Goal: Task Accomplishment & Management: Manage account settings

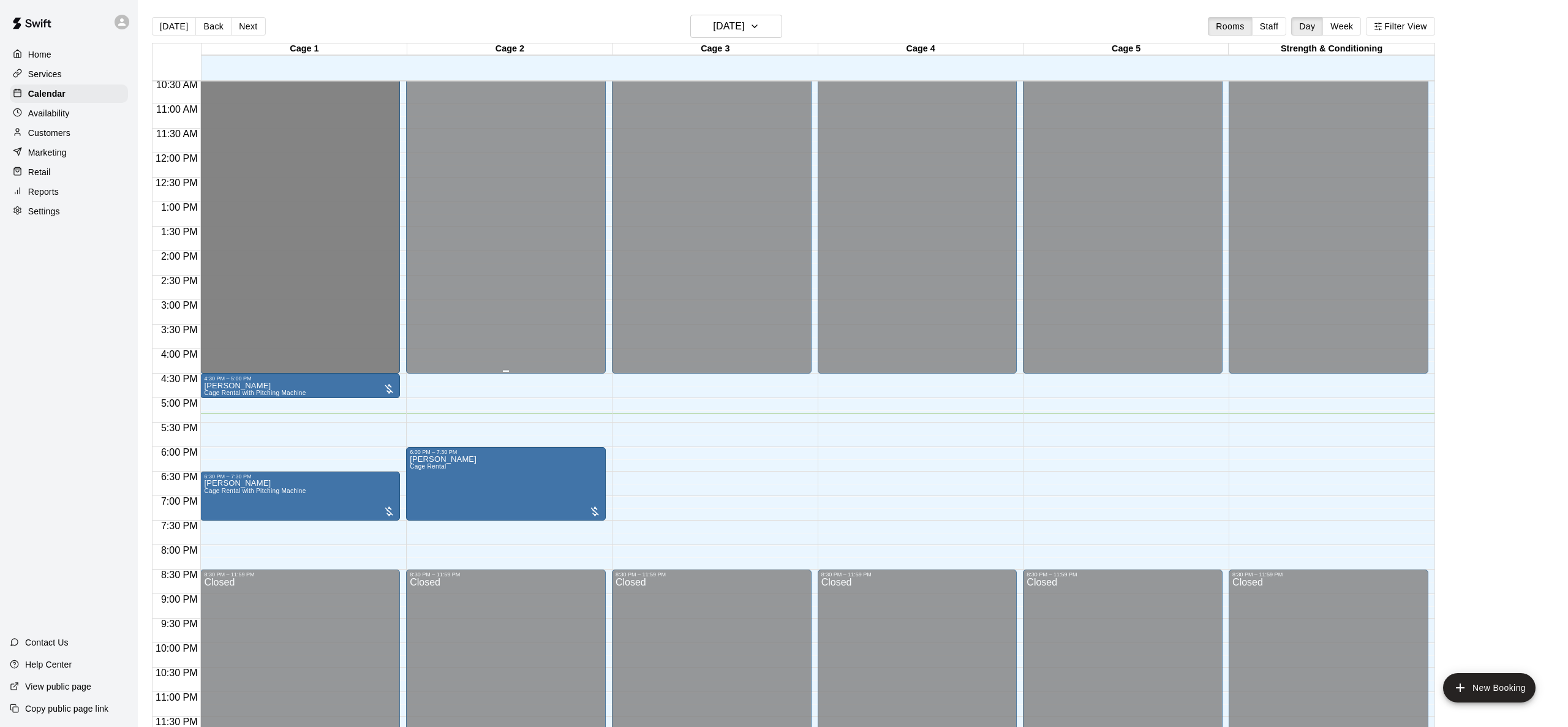
scroll to position [20, 0]
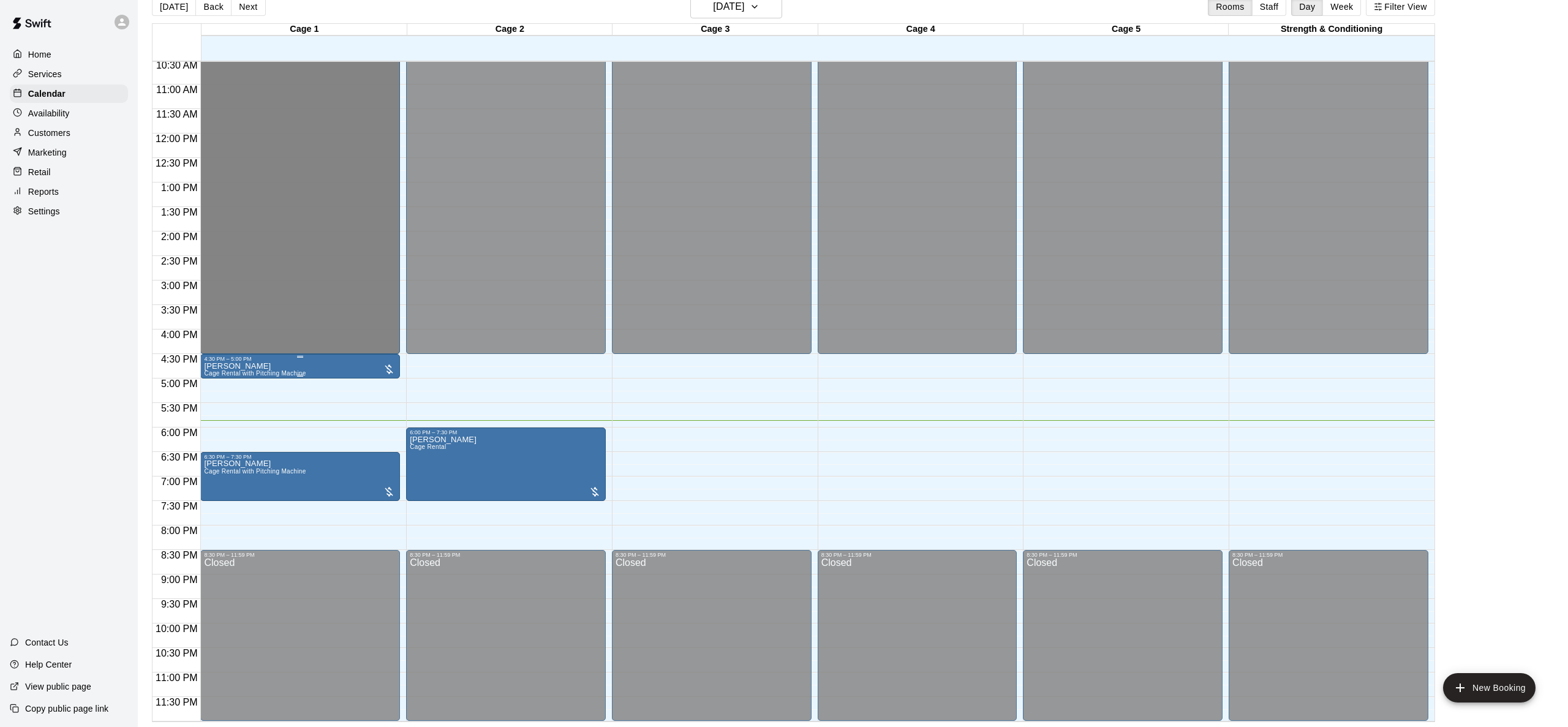
click at [357, 362] on div "[PERSON_NAME] Cage Rental with Pitching Machine" at bounding box center [300, 725] width 192 height 727
click at [213, 371] on icon "edit" at bounding box center [217, 375] width 15 height 15
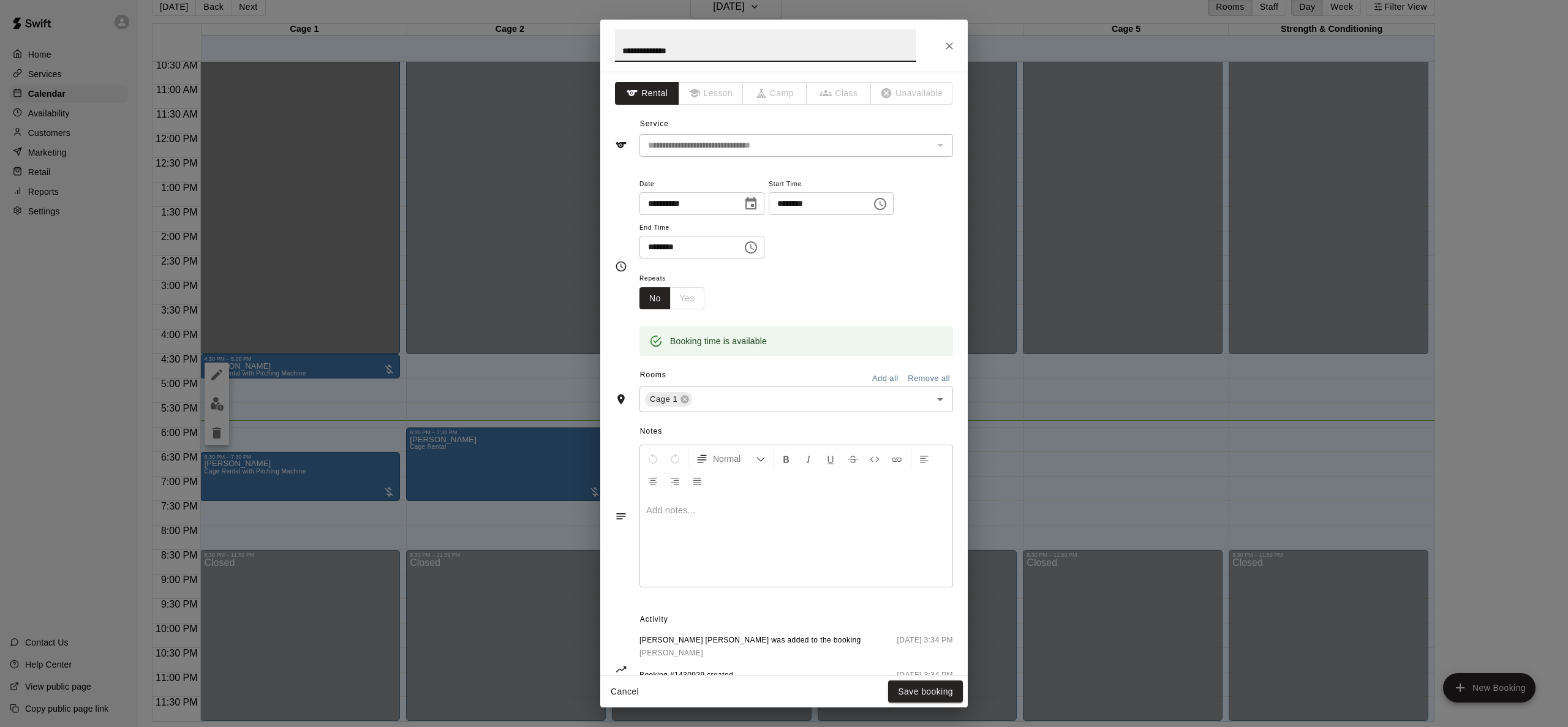
click at [694, 49] on input "**********" at bounding box center [766, 45] width 302 height 32
type input "**********"
click at [916, 692] on button "Save booking" at bounding box center [926, 691] width 75 height 22
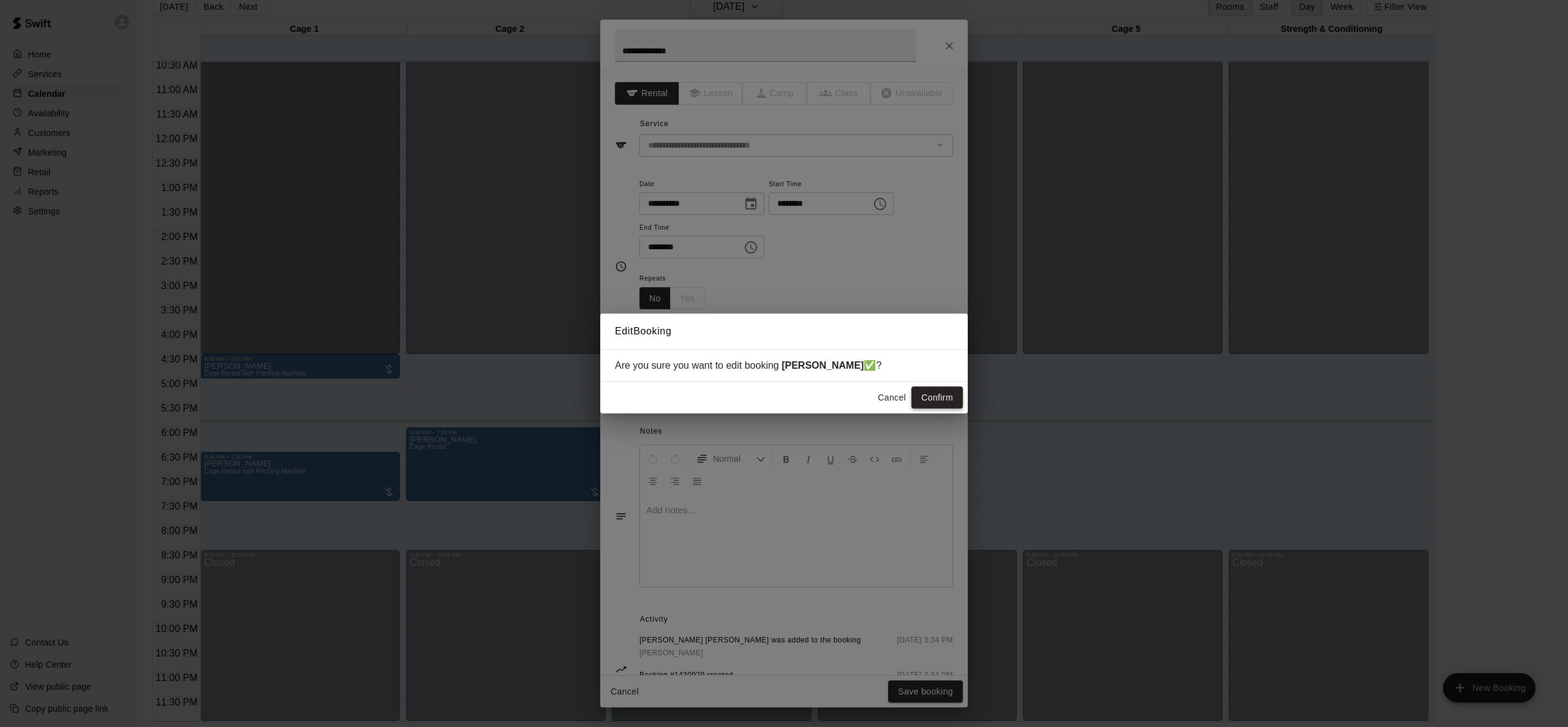
click at [939, 403] on button "Confirm" at bounding box center [937, 397] width 52 height 22
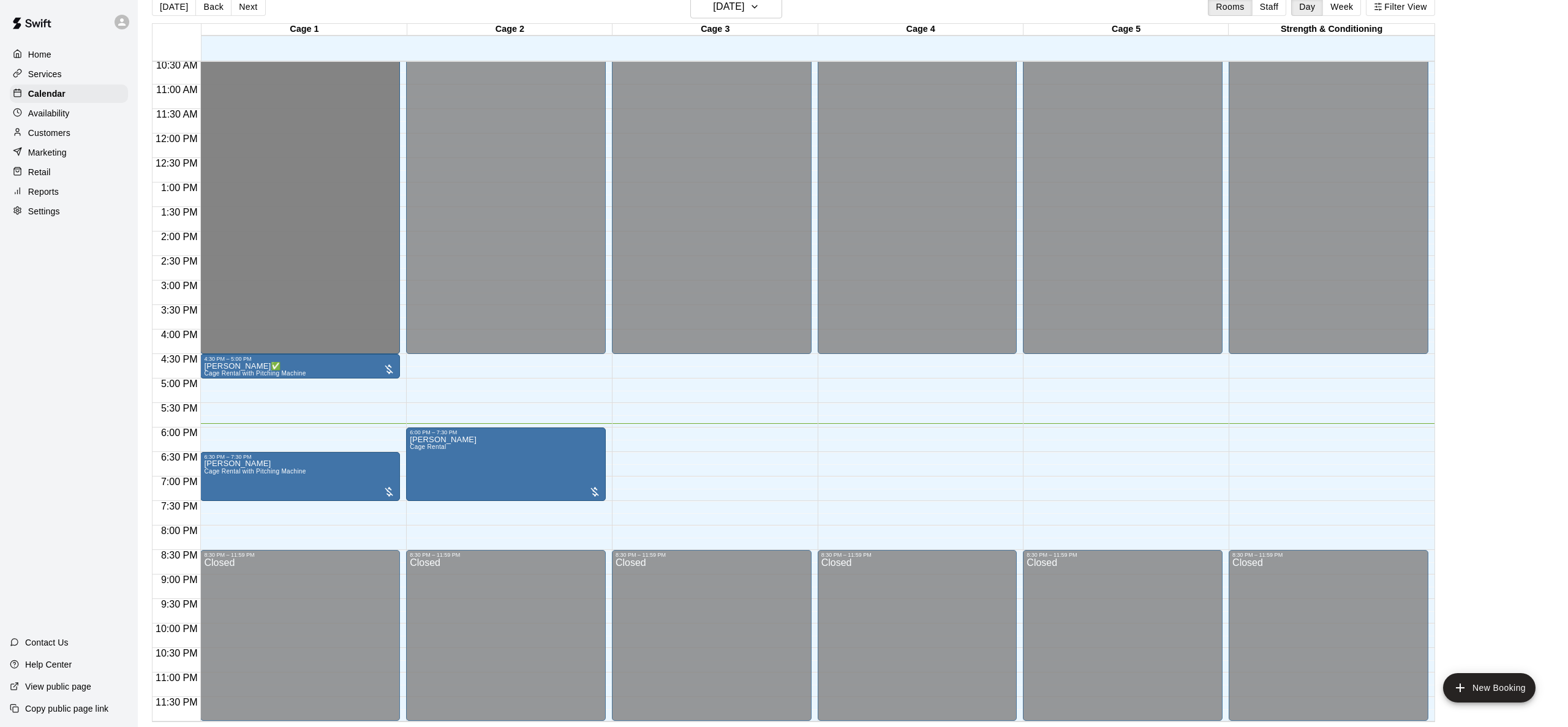
click at [62, 129] on p "Customers" at bounding box center [49, 132] width 42 height 12
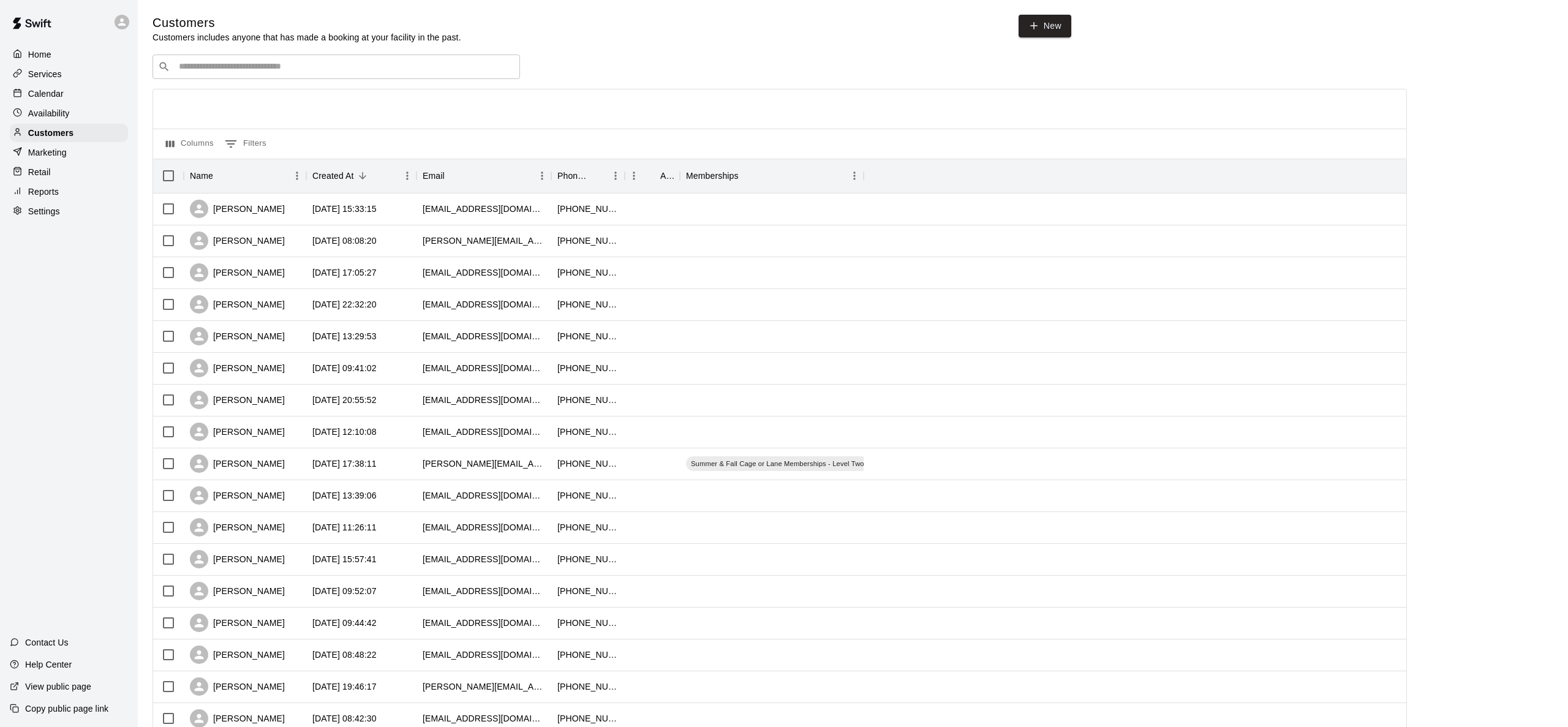
click at [328, 59] on div "​ ​" at bounding box center [336, 66] width 367 height 24
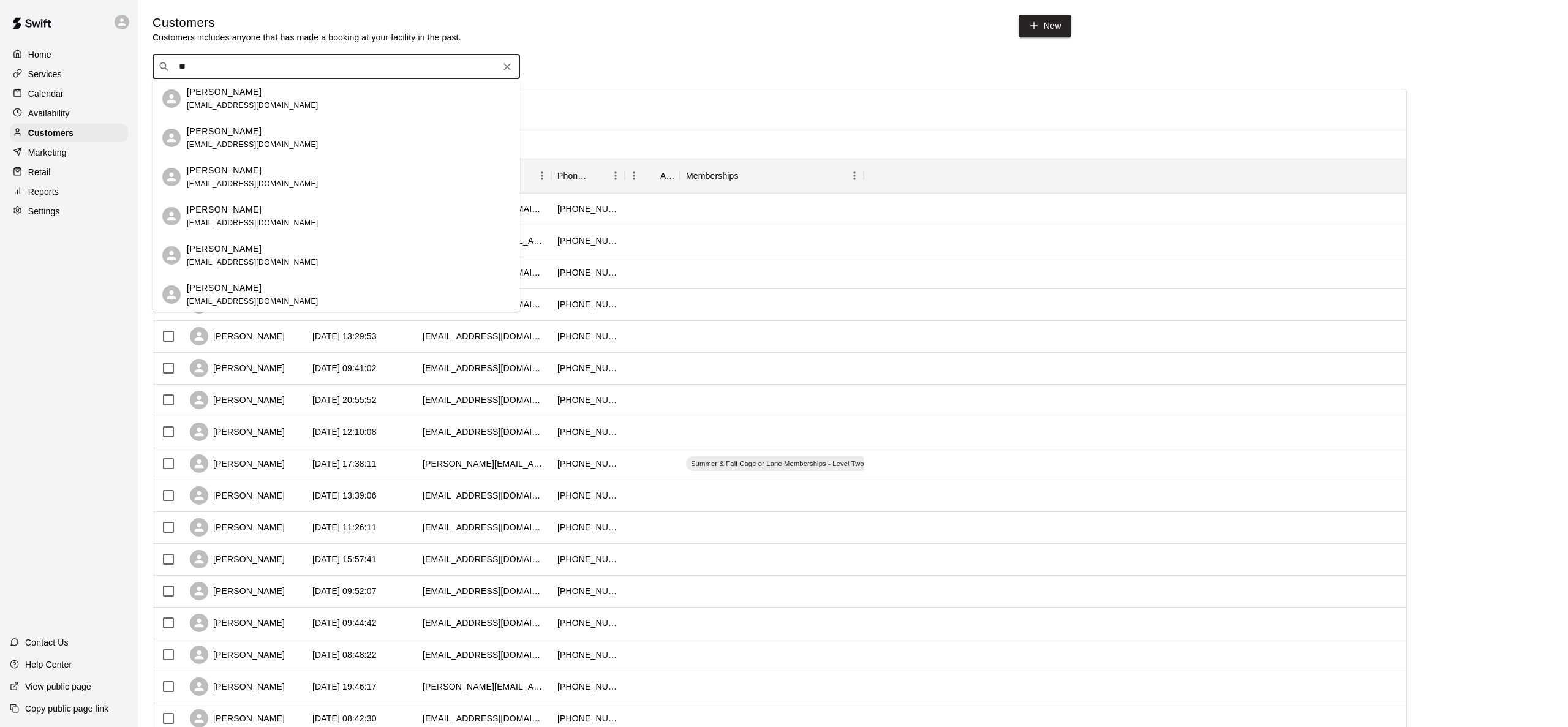
type input "*"
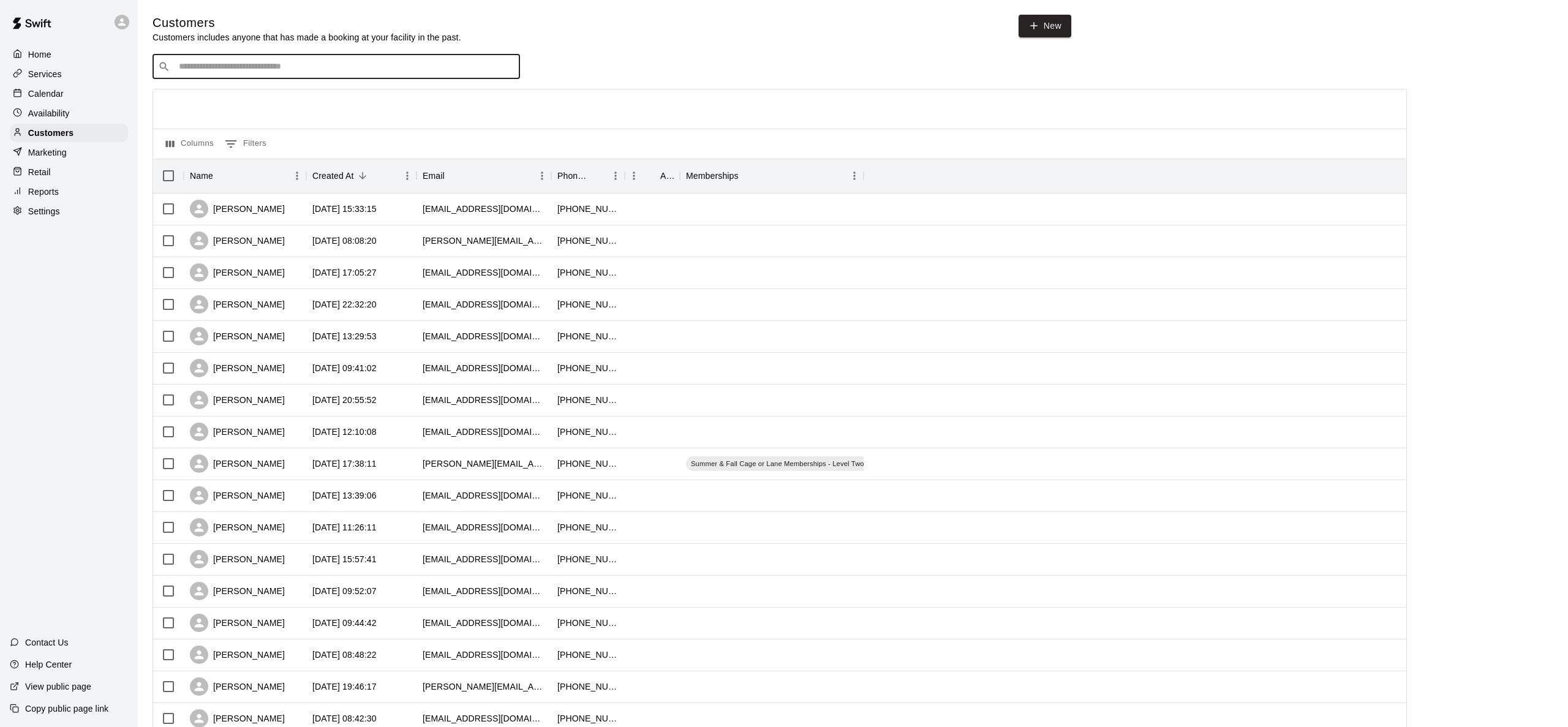
click at [44, 93] on p "Calendar" at bounding box center [46, 93] width 36 height 12
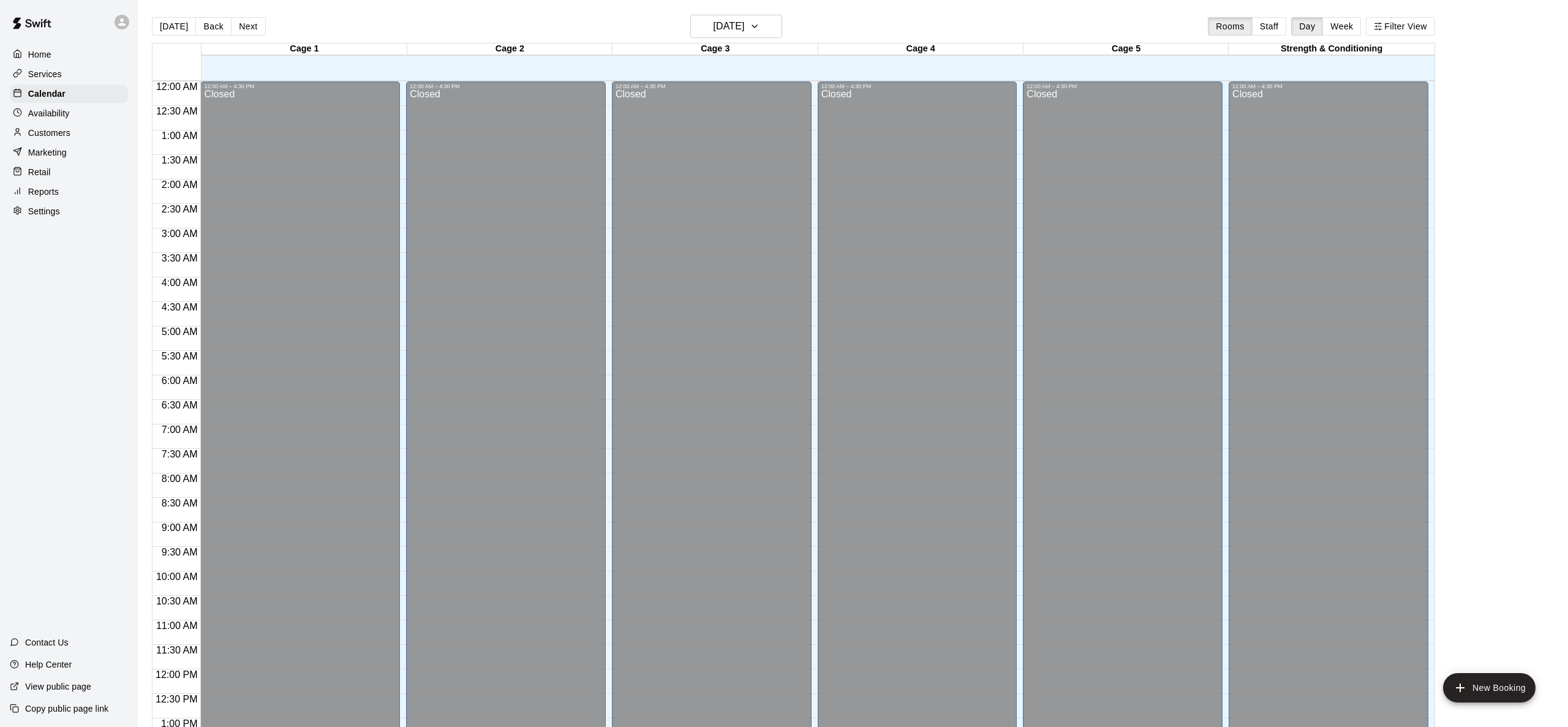
scroll to position [480, 0]
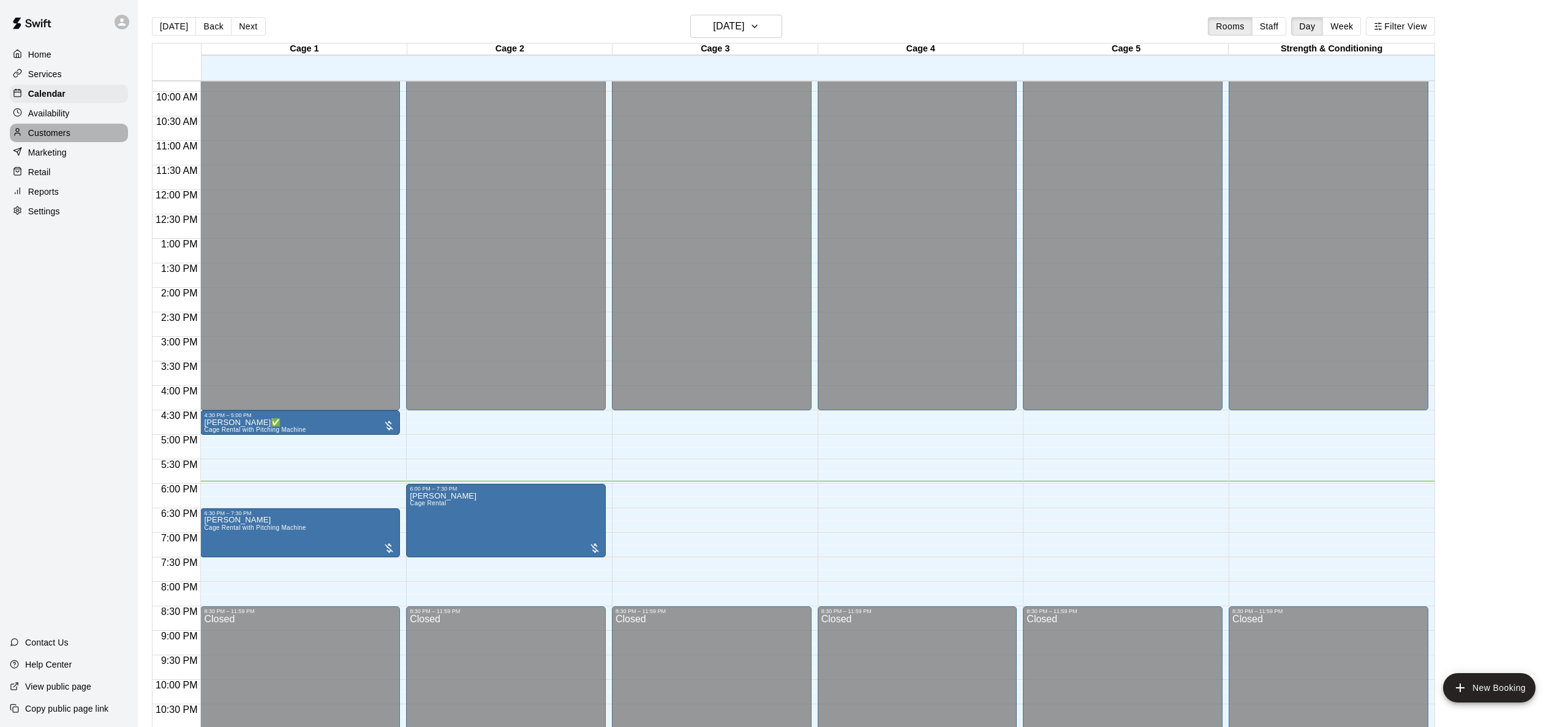
click at [59, 128] on p "Customers" at bounding box center [49, 132] width 42 height 12
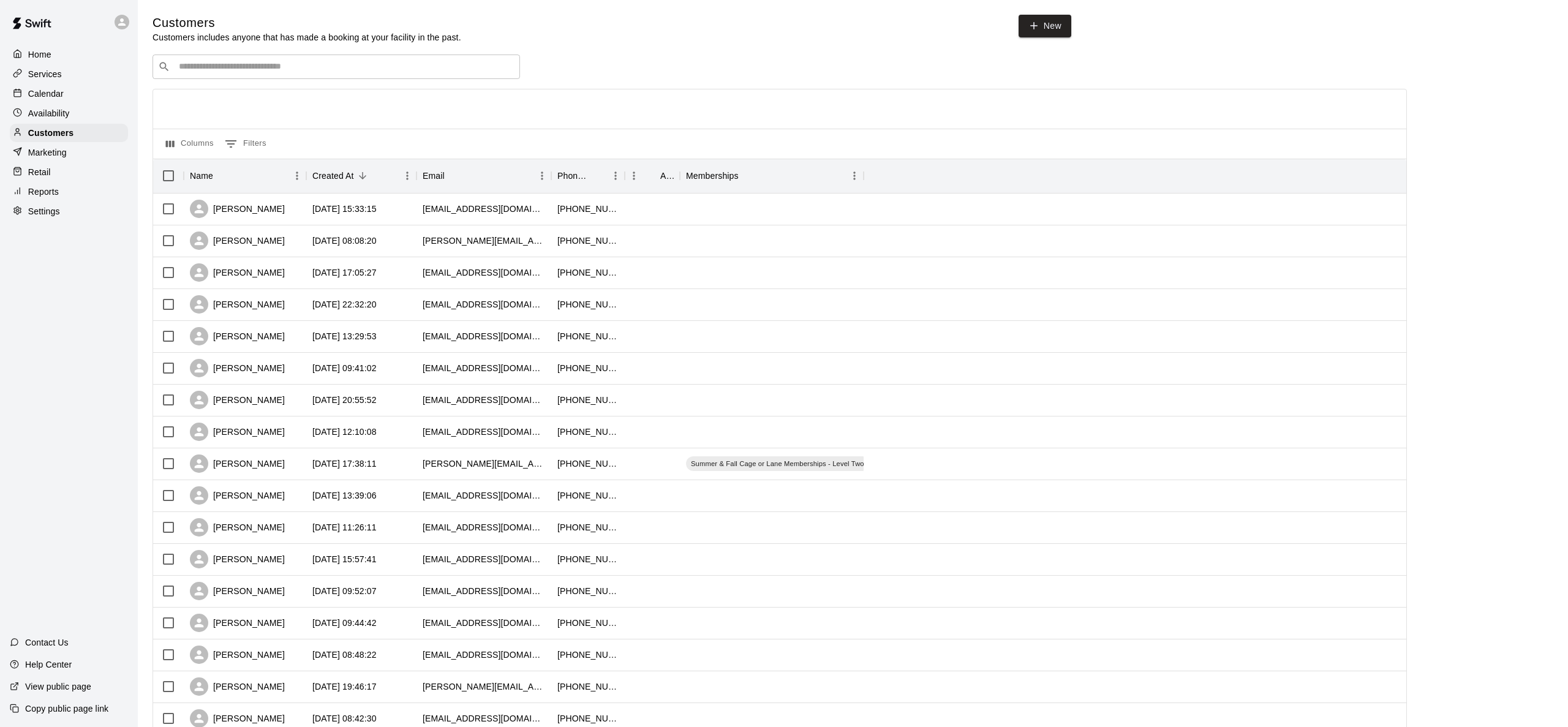
click at [204, 77] on div "​ ​" at bounding box center [336, 66] width 367 height 24
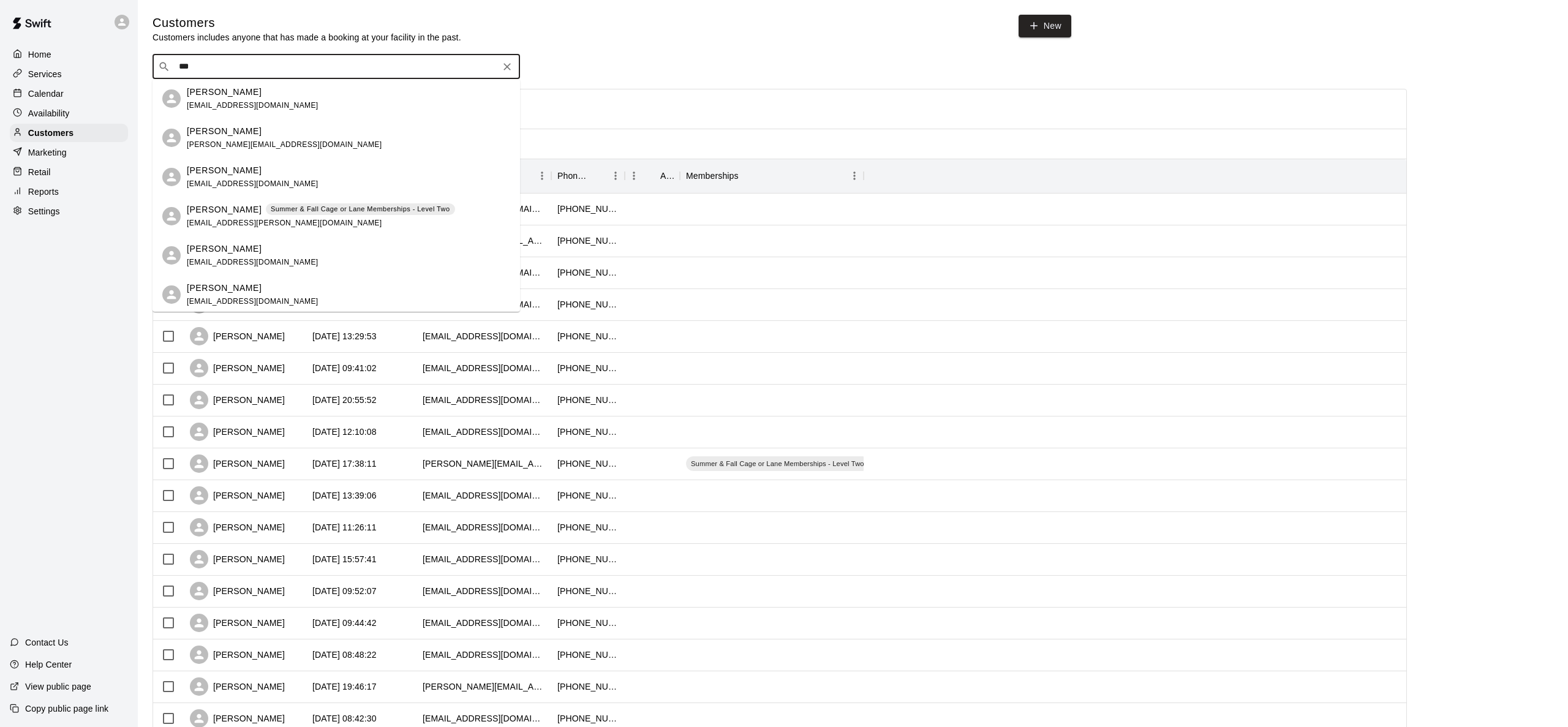
type input "****"
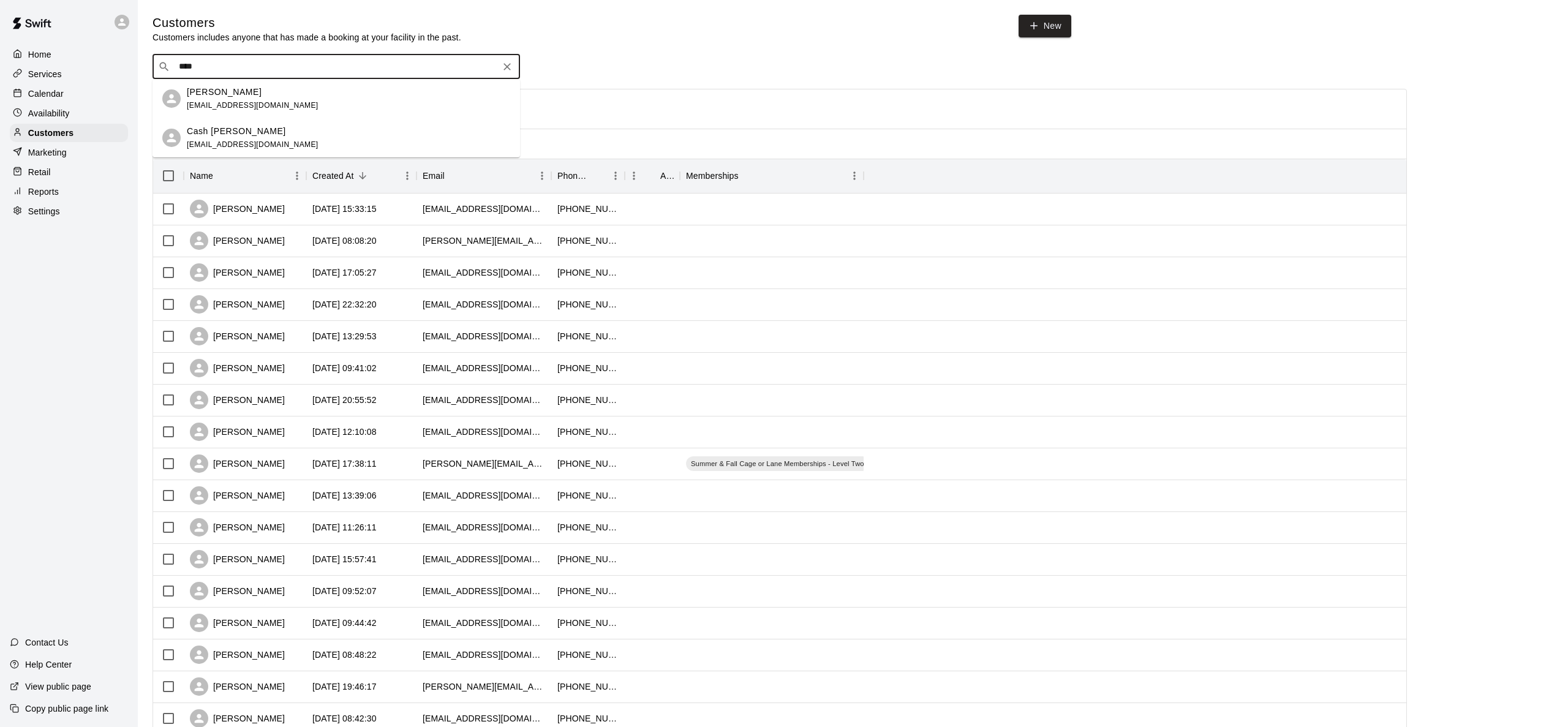
click at [303, 97] on div "[PERSON_NAME] [EMAIL_ADDRESS][DOMAIN_NAME]" at bounding box center [348, 99] width 323 height 27
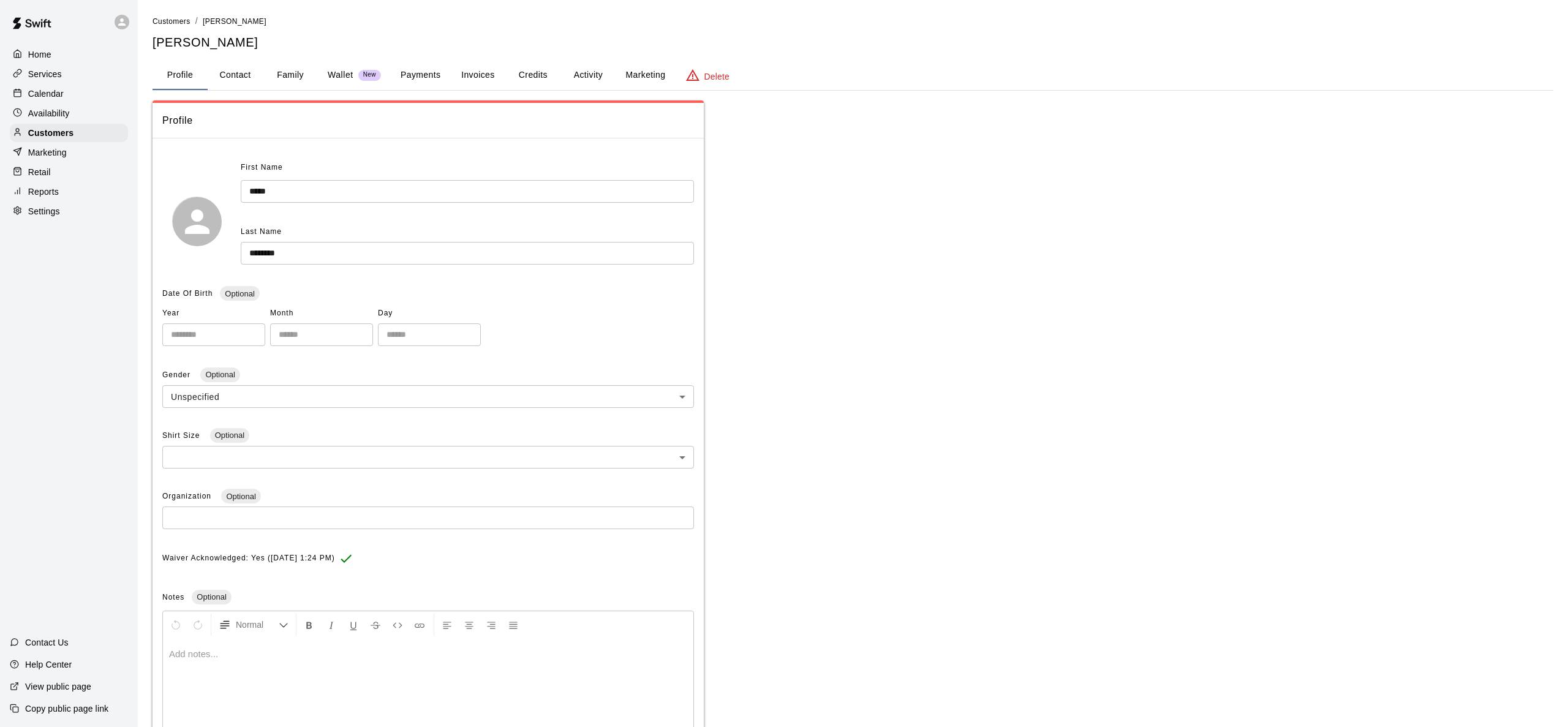
click at [432, 79] on button "Payments" at bounding box center [420, 75] width 59 height 29
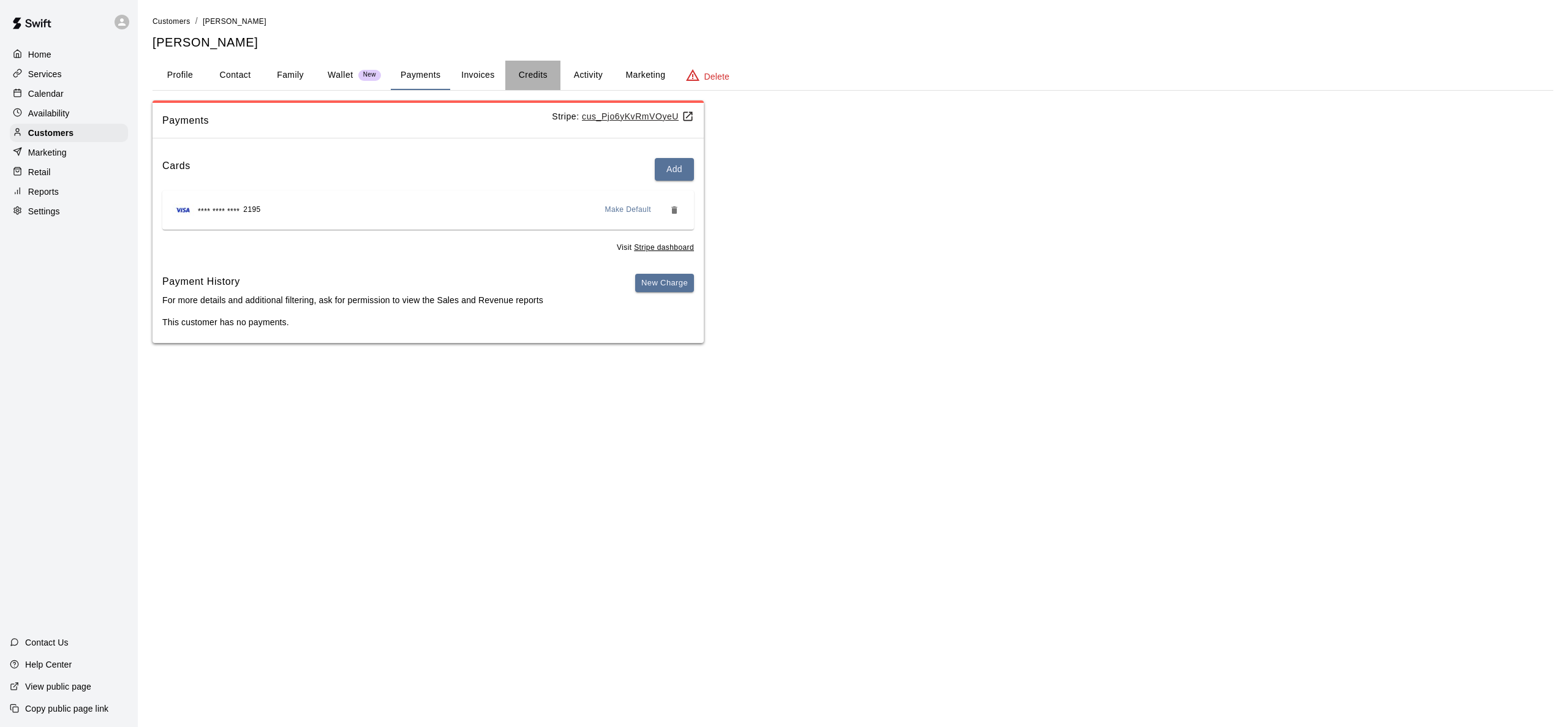
click at [537, 72] on button "Credits" at bounding box center [533, 75] width 55 height 29
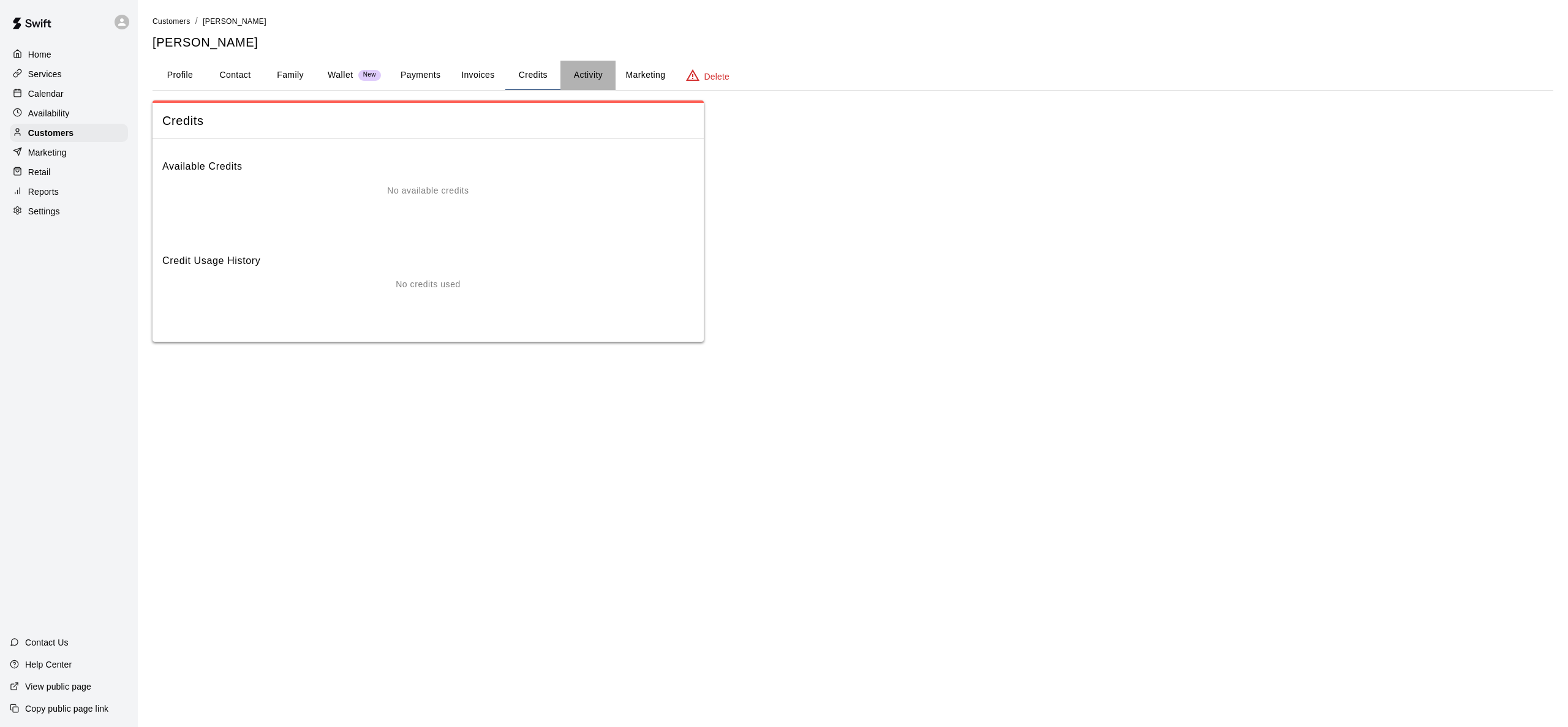
click at [582, 73] on button "Activity" at bounding box center [588, 75] width 55 height 29
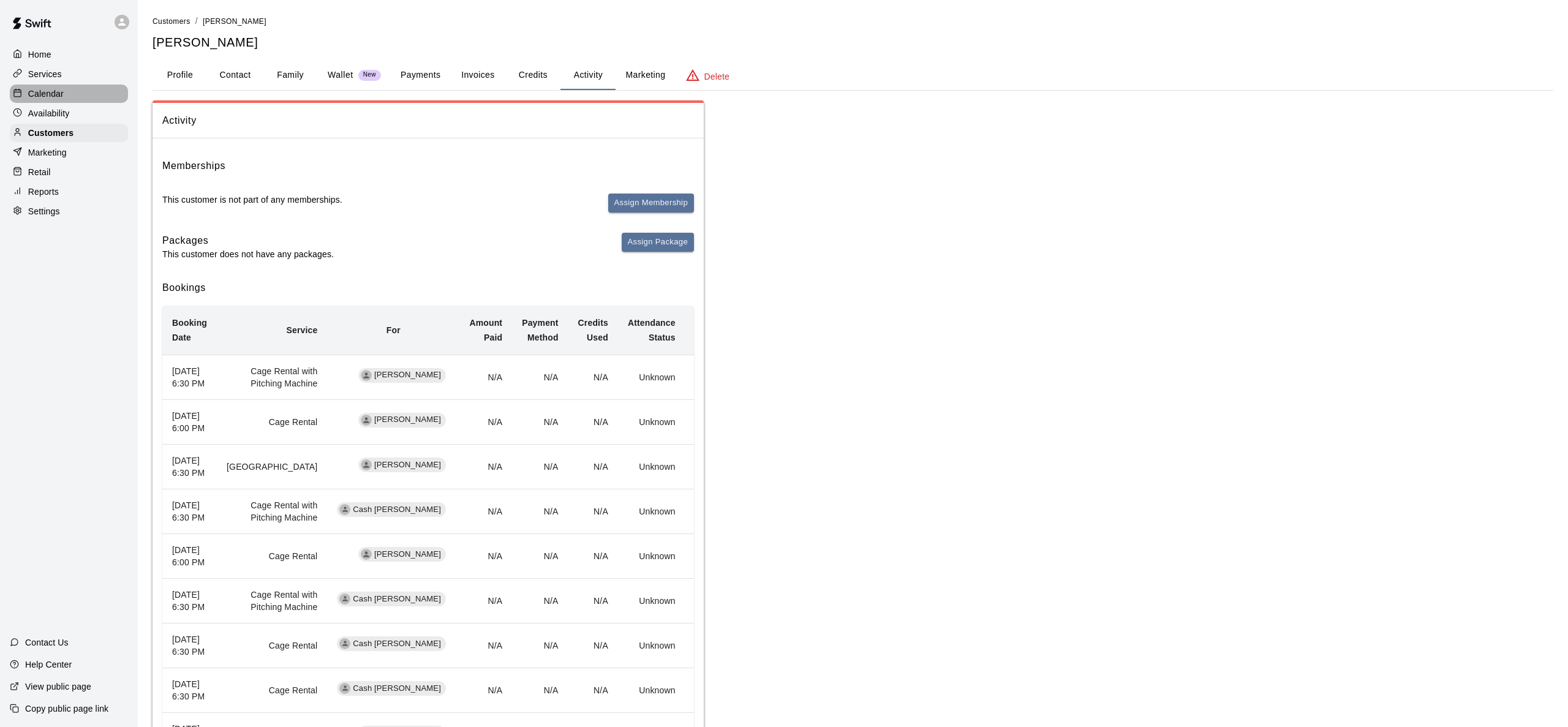
click at [67, 92] on div "Calendar" at bounding box center [69, 93] width 118 height 18
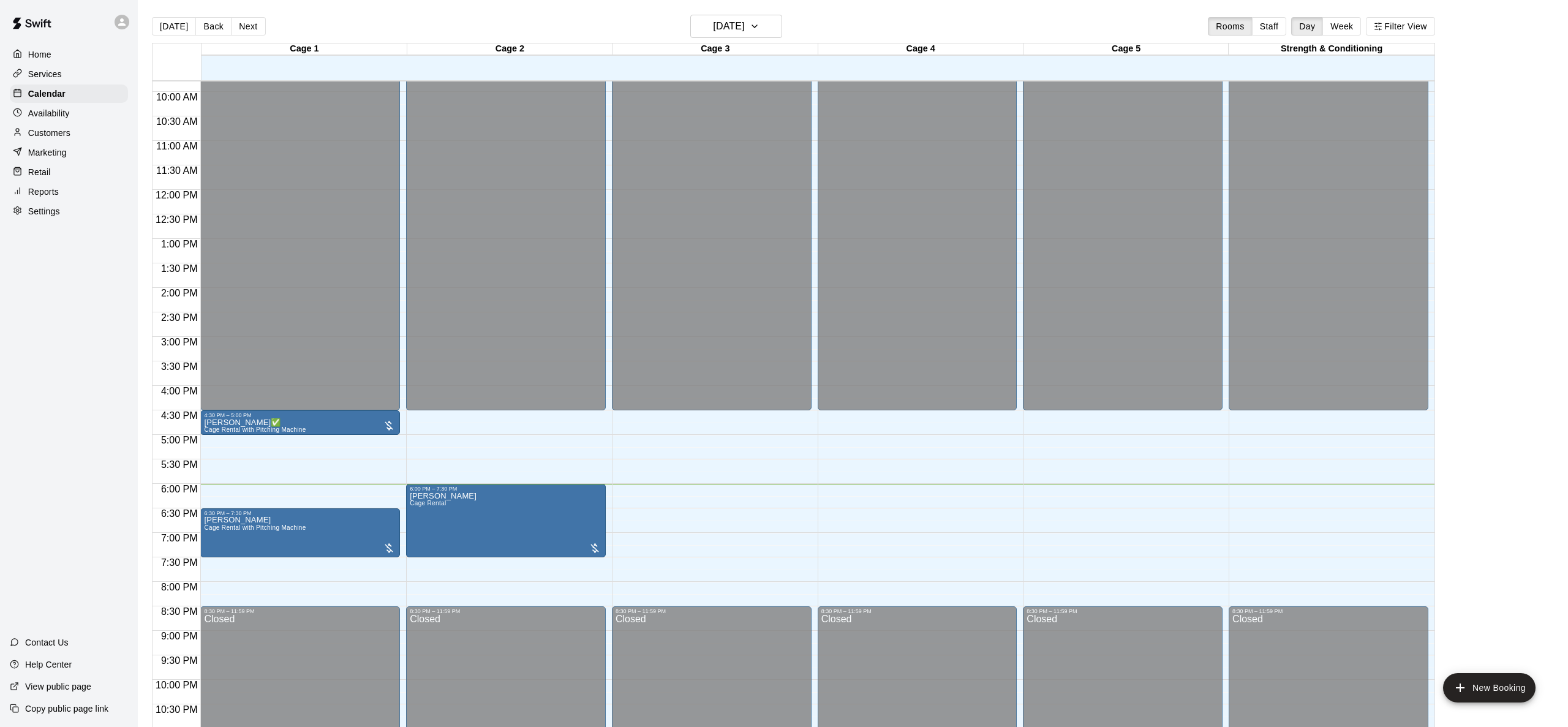
scroll to position [516, 0]
